Goal: Communication & Community: Answer question/provide support

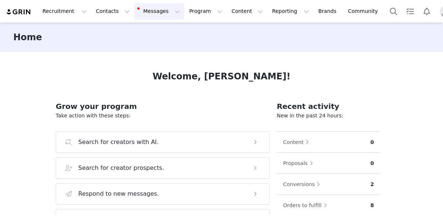
click at [156, 13] on button "Messages Messages" at bounding box center [159, 11] width 50 height 17
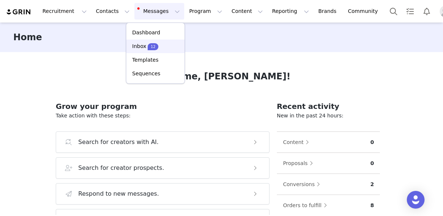
click at [153, 45] on p "12" at bounding box center [153, 47] width 5 height 6
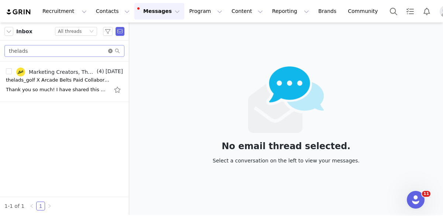
click at [111, 50] on icon "icon: close-circle" at bounding box center [110, 51] width 4 height 4
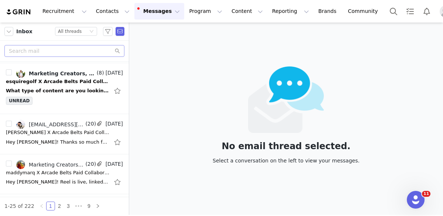
scroll to position [70, 0]
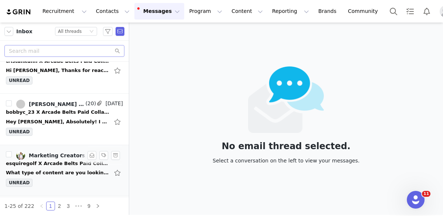
click at [64, 174] on div "What type of content are you looking for? On Thu, Aug 28, 2025 at 3:08 PM Marke…" at bounding box center [57, 172] width 103 height 7
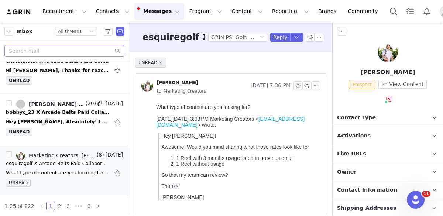
scroll to position [0, 0]
click at [308, 83] on button "button" at bounding box center [306, 85] width 9 height 9
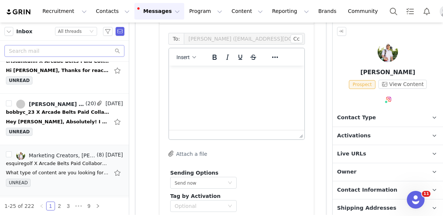
click at [224, 86] on html at bounding box center [236, 76] width 135 height 20
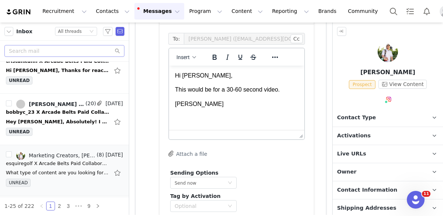
scroll to position [294, 0]
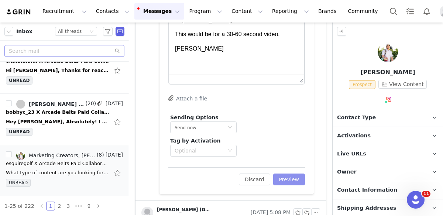
click at [289, 185] on button "Preview" at bounding box center [289, 179] width 32 height 12
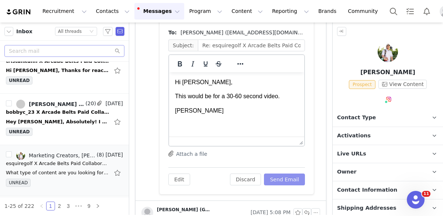
scroll to position [0, 0]
click at [289, 179] on button "Send Email" at bounding box center [284, 179] width 41 height 12
